Goal: Task Accomplishment & Management: Manage account settings

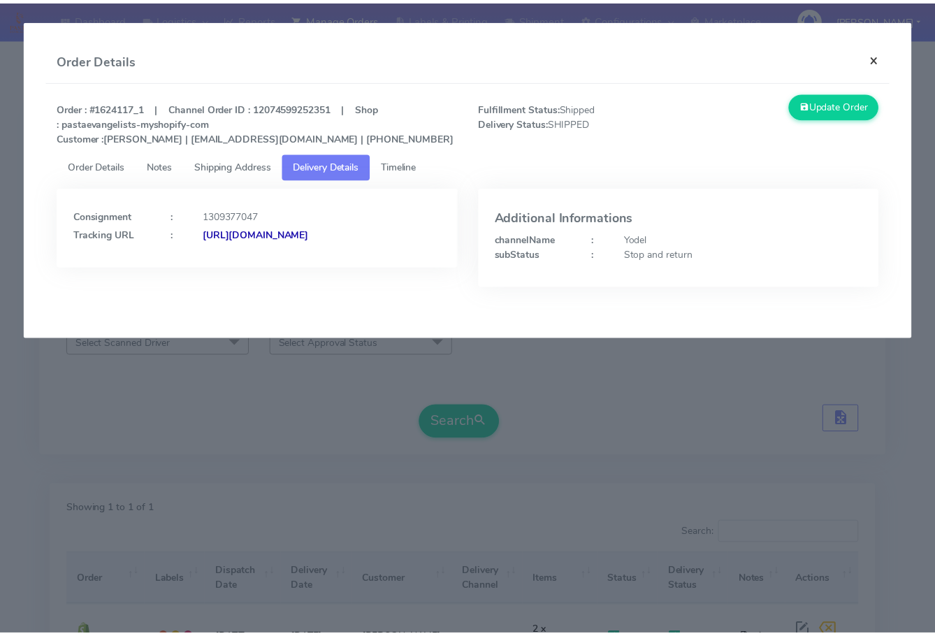
scroll to position [154, 0]
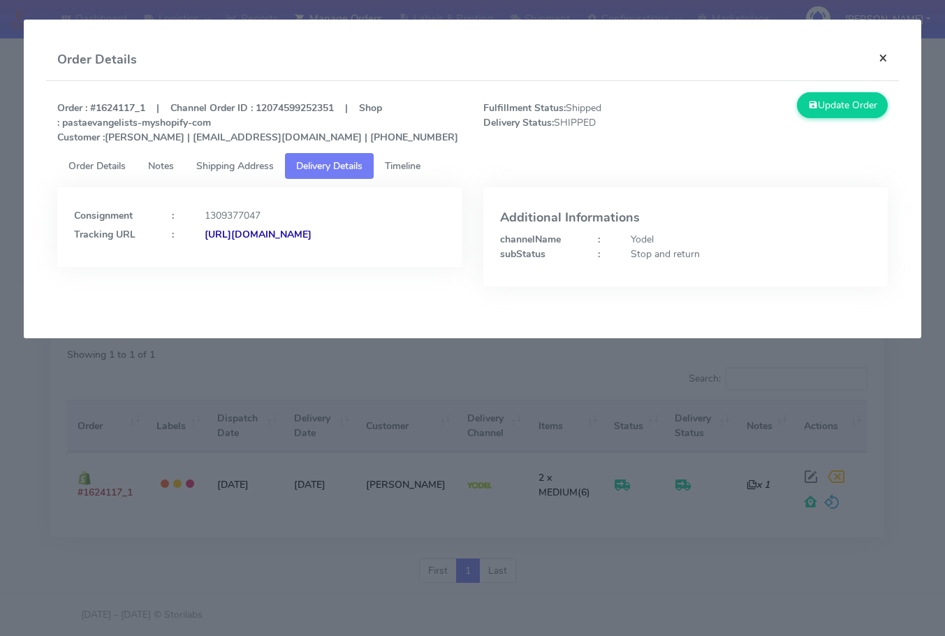
drag, startPoint x: 888, startPoint y: 61, endPoint x: 771, endPoint y: 120, distance: 131.2
click at [888, 61] on button "×" at bounding box center [883, 57] width 31 height 37
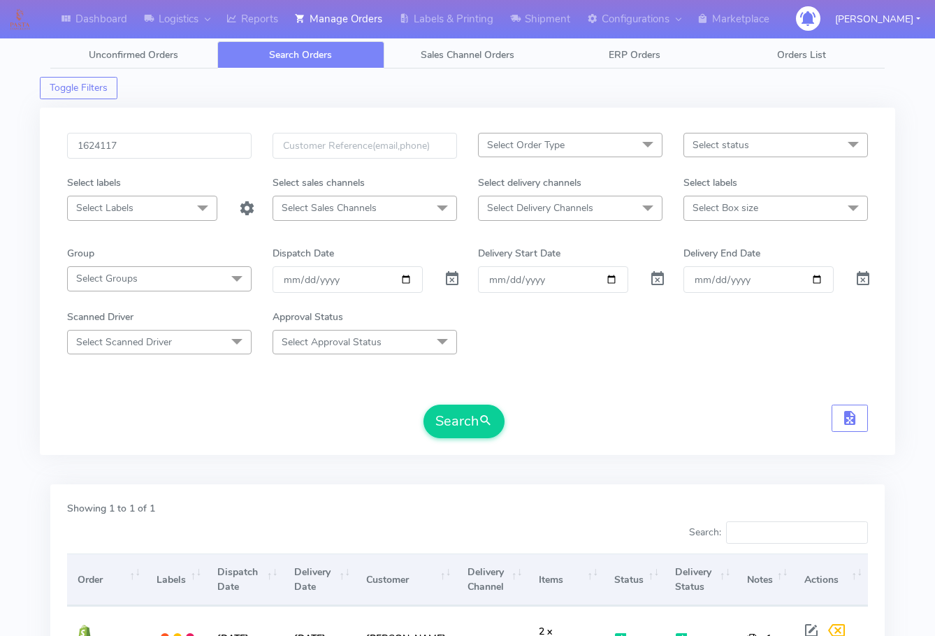
scroll to position [0, 0]
click at [161, 152] on input "1624117" at bounding box center [159, 146] width 184 height 26
paste input "649"
type input "1624649"
click at [441, 409] on button "Search" at bounding box center [463, 422] width 81 height 34
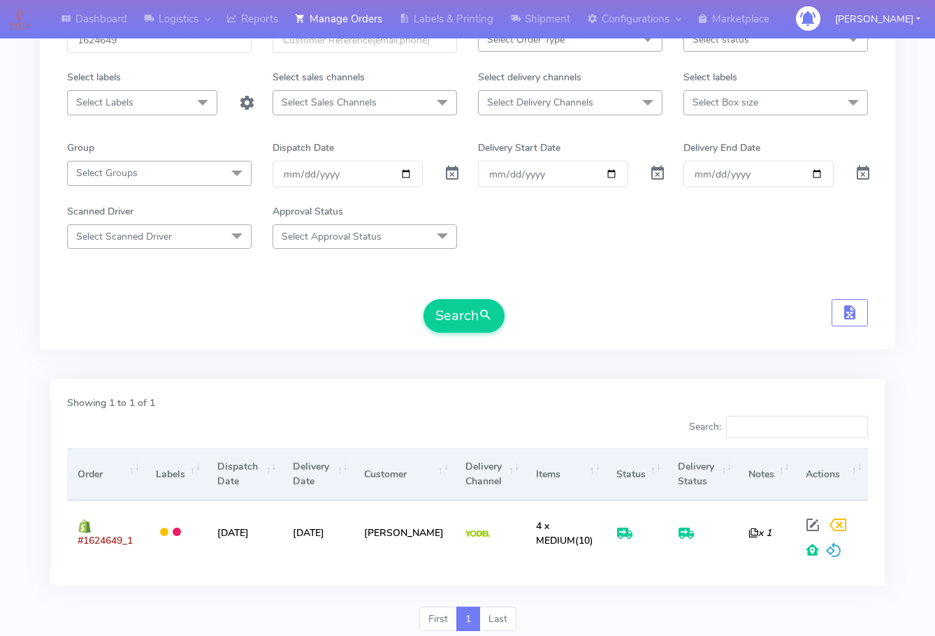
scroll to position [15, 0]
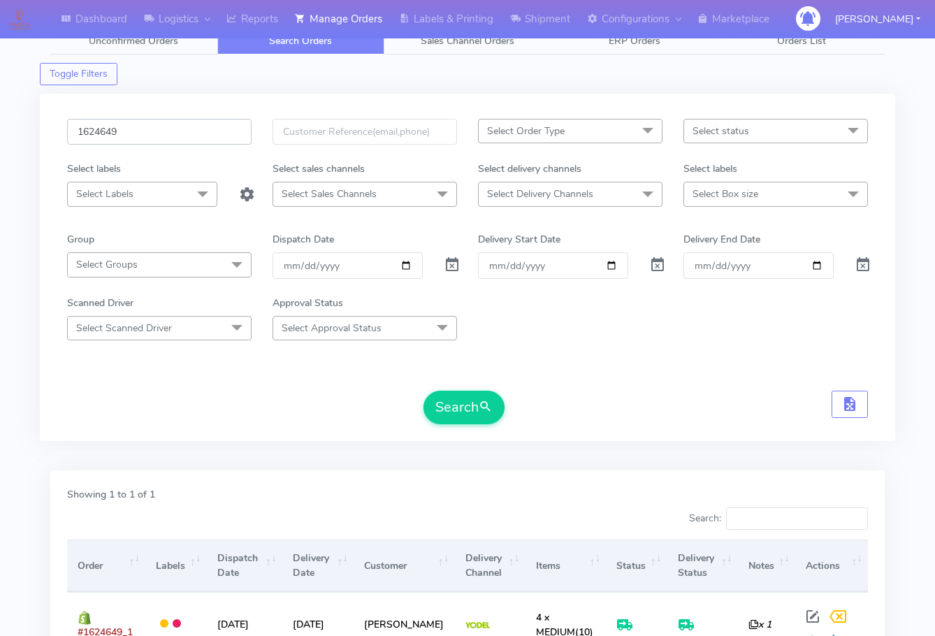
click at [144, 128] on input "1624649" at bounding box center [159, 132] width 184 height 26
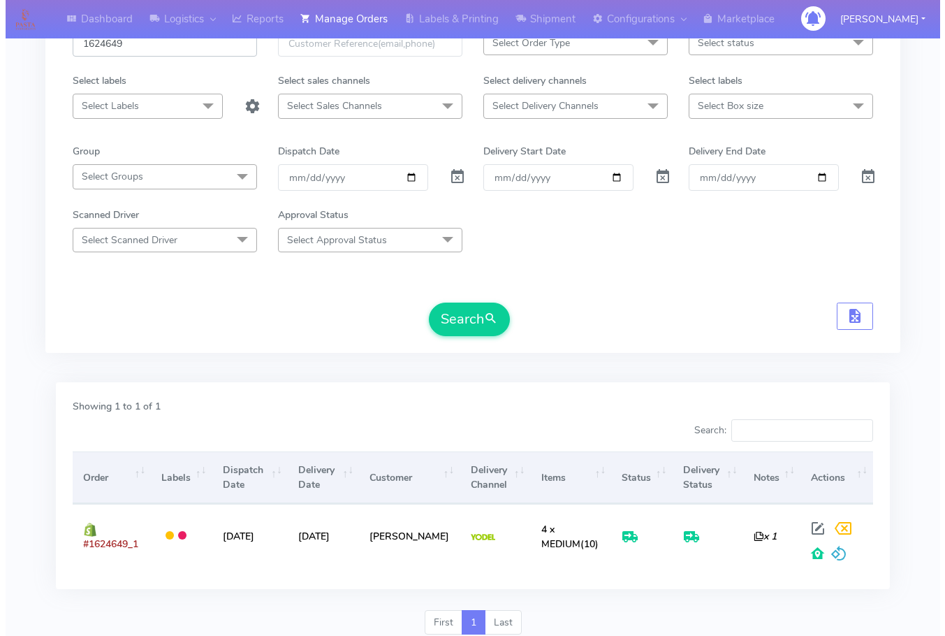
scroll to position [154, 0]
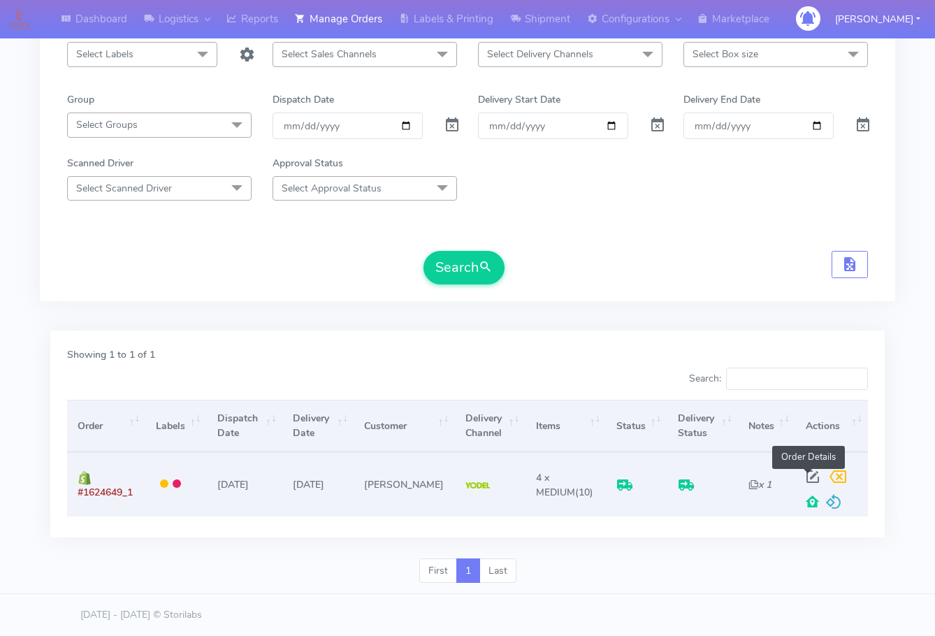
click at [812, 479] on span at bounding box center [812, 479] width 25 height 13
select select "5"
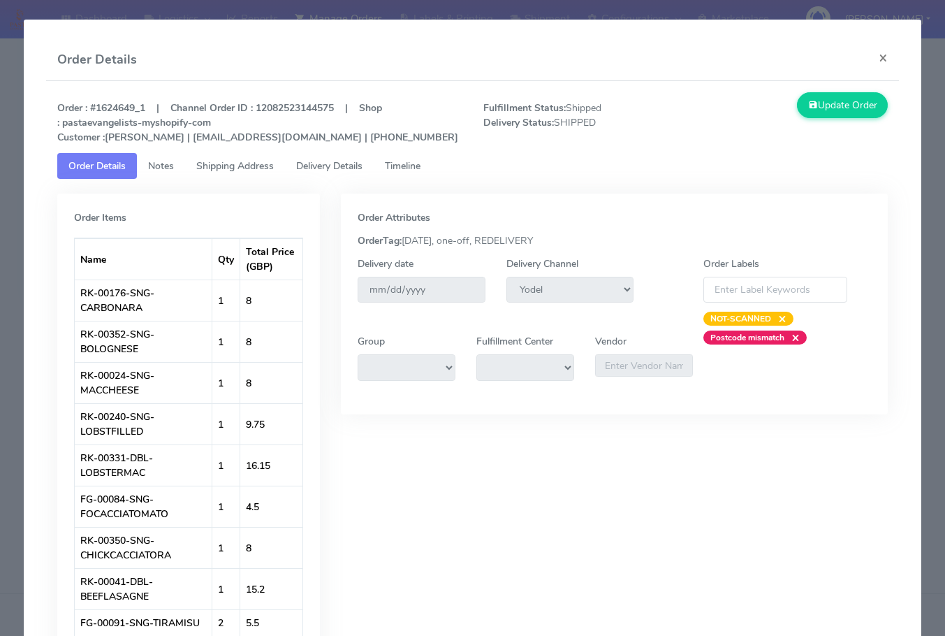
click at [219, 161] on span "Shipping Address" at bounding box center [235, 165] width 78 height 13
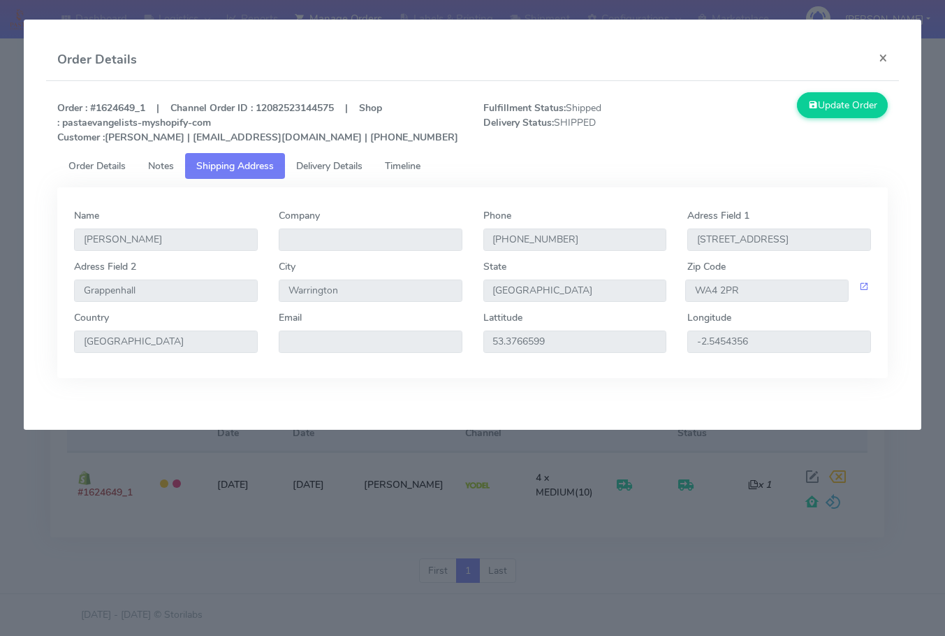
click at [341, 162] on span "Delivery Details" at bounding box center [329, 165] width 66 height 13
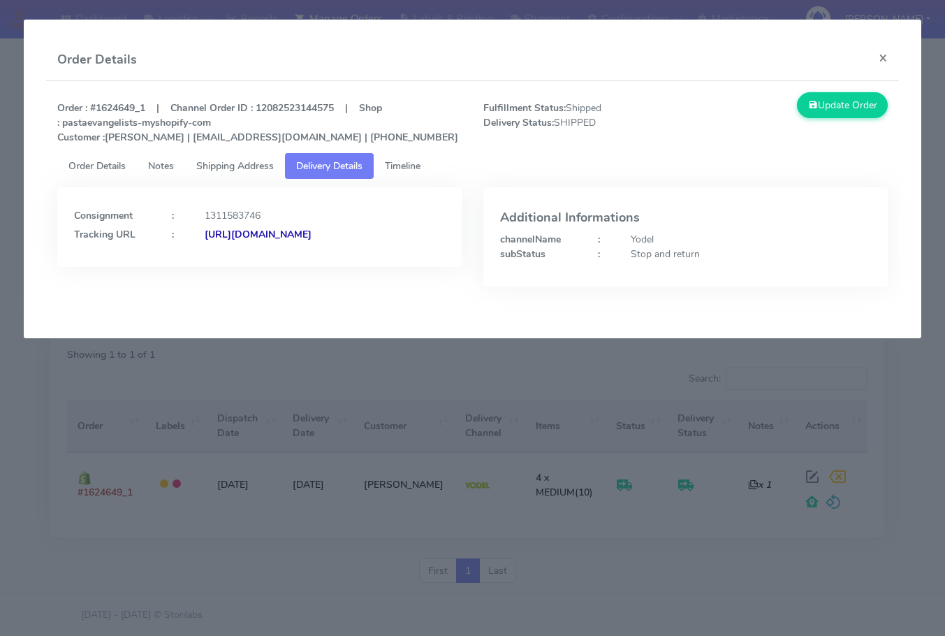
drag, startPoint x: 386, startPoint y: 263, endPoint x: 226, endPoint y: 299, distance: 164.7
click at [226, 299] on div "Consignment : 1311583746 Tracking URL : [URL][DOMAIN_NAME]" at bounding box center [260, 247] width 426 height 120
copy strong "JJD0002249960900100"
